Goal: Navigation & Orientation: Find specific page/section

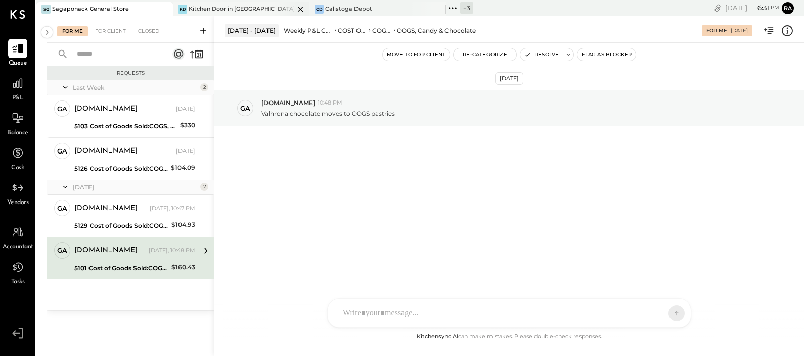
click at [209, 13] on div "Kitchen Door in [GEOGRAPHIC_DATA]" at bounding box center [242, 9] width 106 height 8
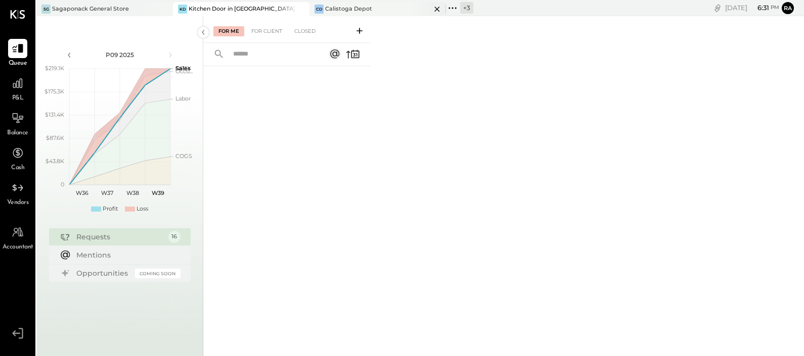
click at [346, 5] on div "CD Calistoga Depot" at bounding box center [369, 9] width 121 height 9
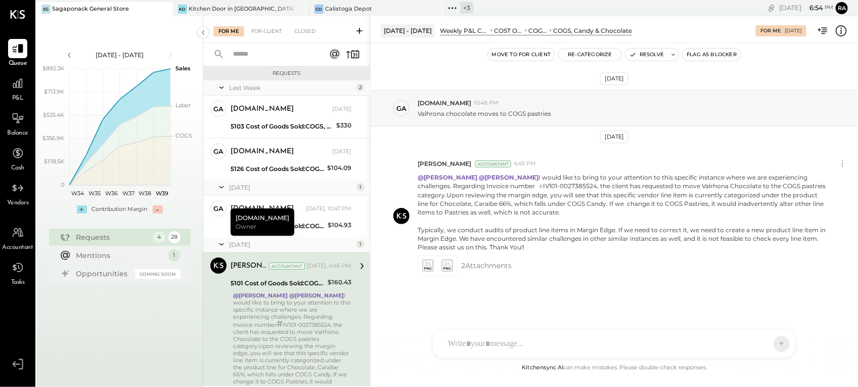
scroll to position [105, 0]
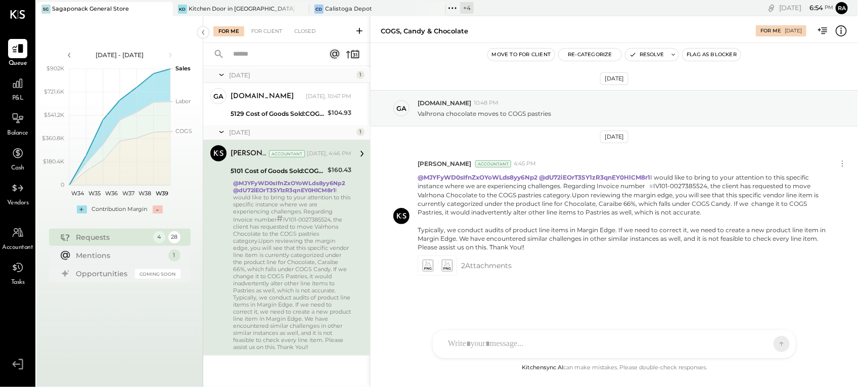
scroll to position [105, 0]
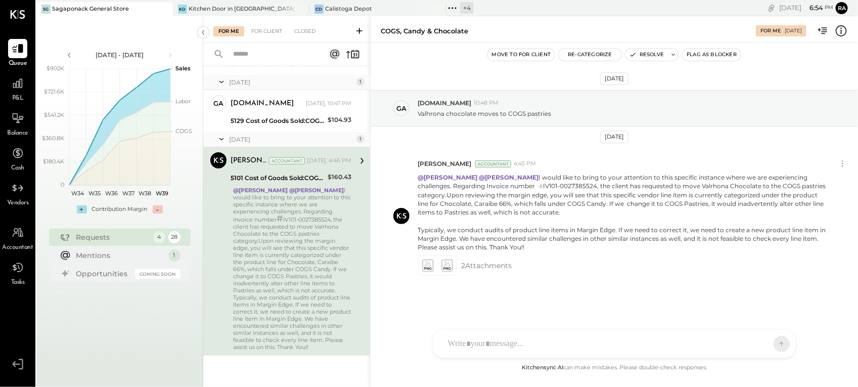
click at [469, 11] on div "+ 4" at bounding box center [467, 8] width 14 height 12
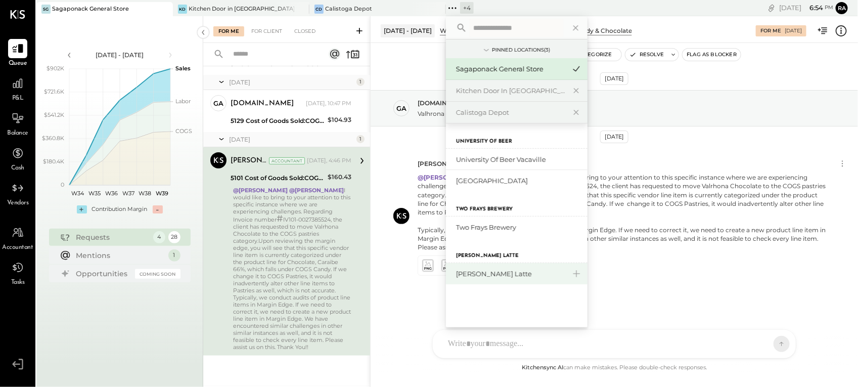
click at [476, 273] on div "[PERSON_NAME] Latte" at bounding box center [510, 274] width 109 height 10
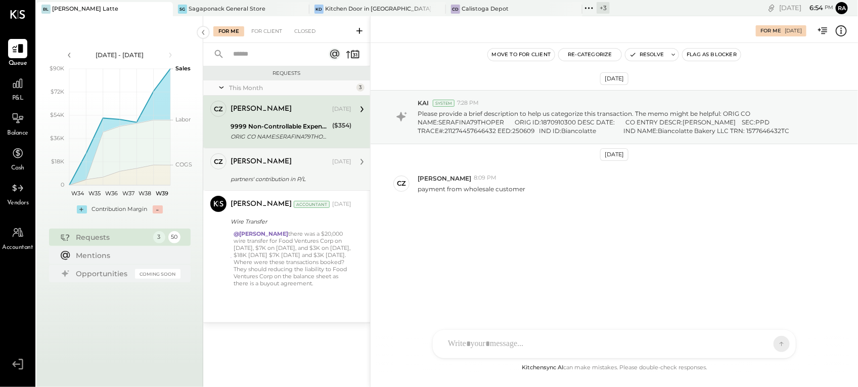
click at [291, 177] on div "partners' contribution in P/L" at bounding box center [289, 179] width 118 height 10
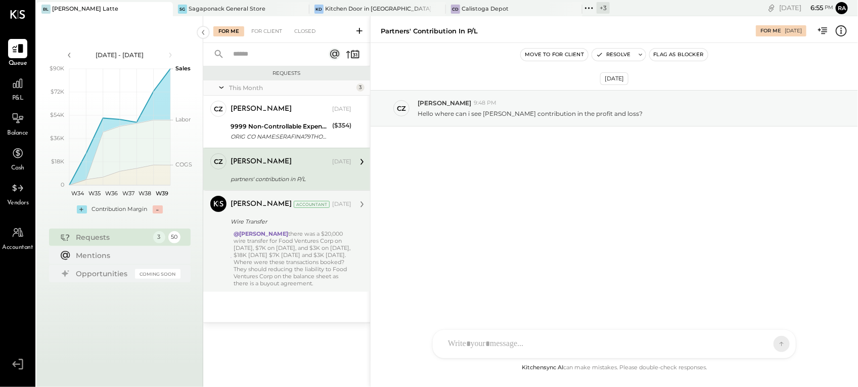
click at [280, 228] on div "[PERSON_NAME] Accountant [DATE] Wire Transfer @[PERSON_NAME] there was a $20,00…" at bounding box center [290, 241] width 121 height 91
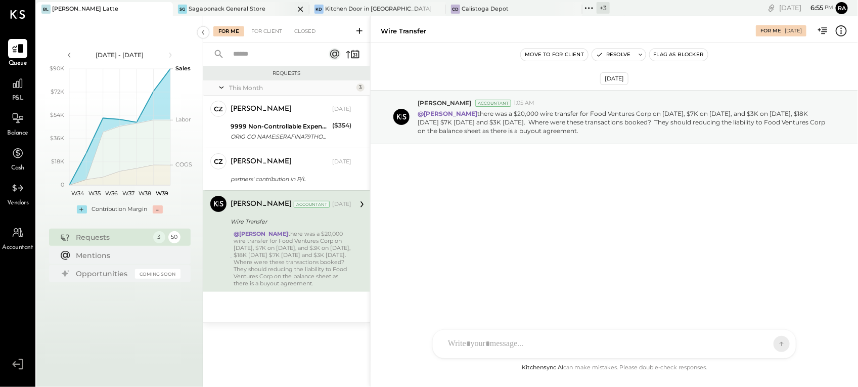
click at [276, 8] on div at bounding box center [291, 9] width 35 height 14
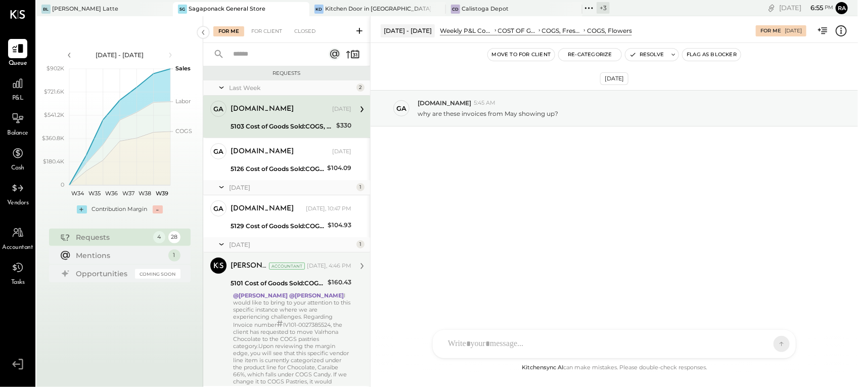
click at [302, 311] on div "@[PERSON_NAME] @[PERSON_NAME] I would like to bring to your attention to this s…" at bounding box center [292, 374] width 118 height 164
